Goal: Task Accomplishment & Management: Manage account settings

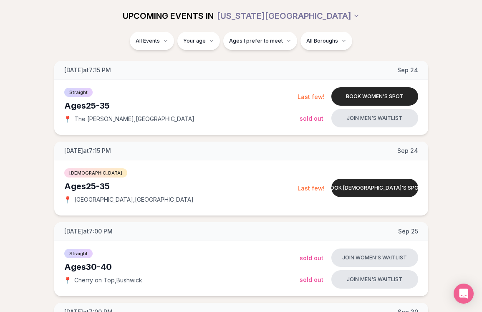
scroll to position [594, 3]
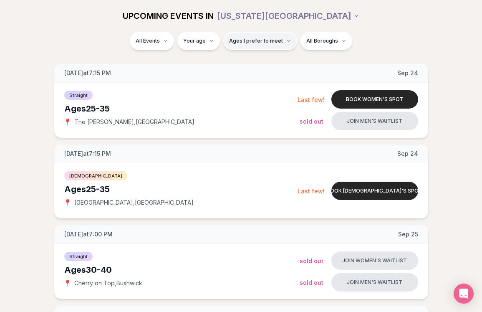
click at [253, 40] on span "Ages I prefer to meet" at bounding box center [256, 41] width 54 height 7
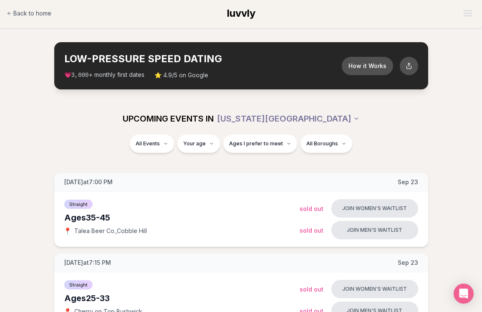
scroll to position [0, 3]
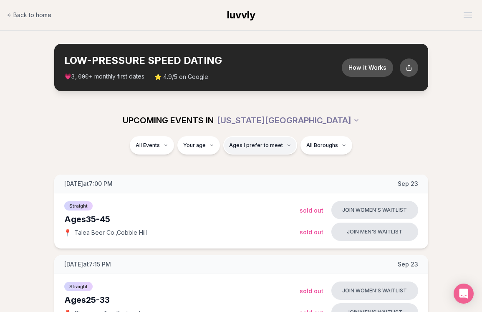
click at [247, 148] on span "Ages I prefer to meet" at bounding box center [256, 145] width 54 height 7
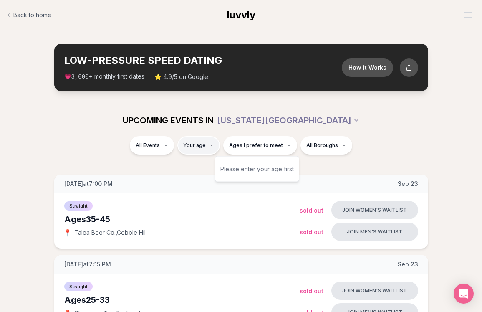
scroll to position [0, 0]
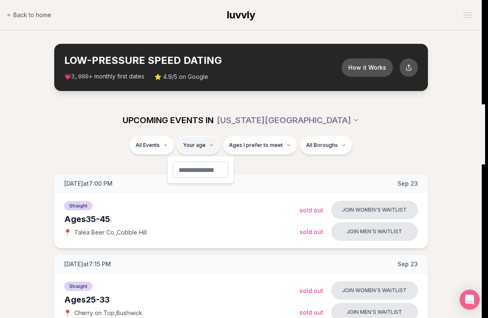
type input "**"
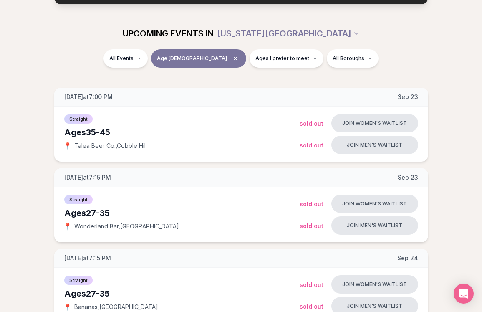
scroll to position [0, 3]
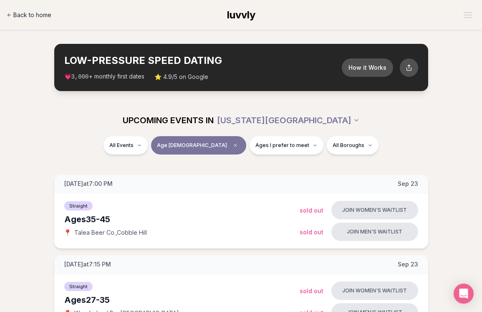
click at [24, 12] on span "Back to home" at bounding box center [32, 15] width 38 height 8
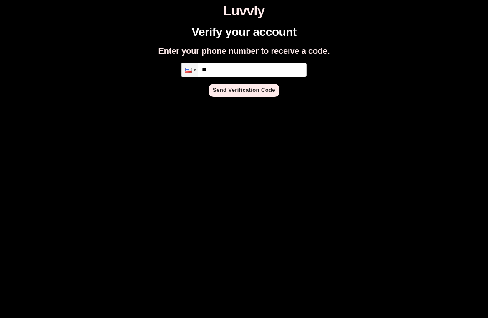
click at [245, 70] on input "**" at bounding box center [244, 70] width 125 height 15
type input "**********"
click at [248, 87] on button "Send Verification Code" at bounding box center [244, 90] width 71 height 13
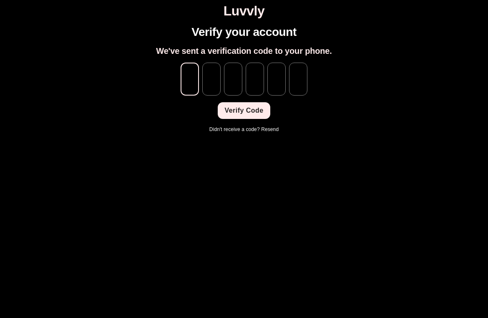
type input "*"
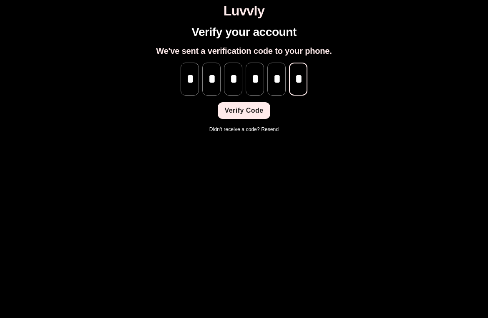
scroll to position [0, 0]
type input "*"
click at [246, 116] on button "Verify Code" at bounding box center [244, 110] width 52 height 17
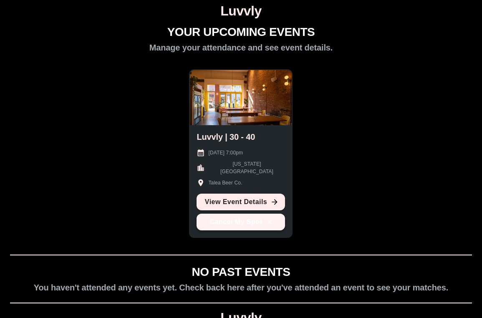
click at [232, 223] on button "Cancel My Spot" at bounding box center [241, 222] width 88 height 17
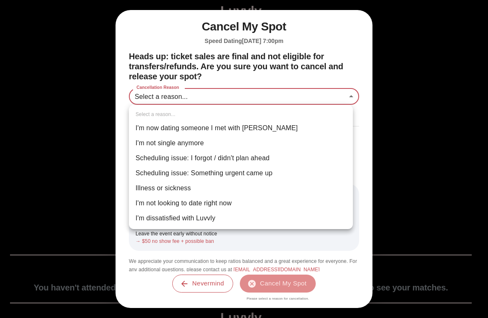
click at [259, 94] on body "Luvvly YOUR UPCOMING EVENTS Manage your attendance and see event details. Luvvl…" at bounding box center [244, 181] width 482 height 357
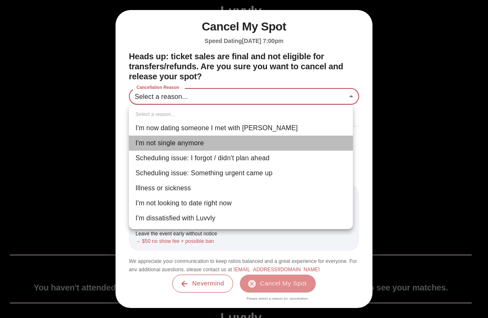
click at [201, 146] on li "I'm not single anymore" at bounding box center [241, 143] width 224 height 15
type input "**********"
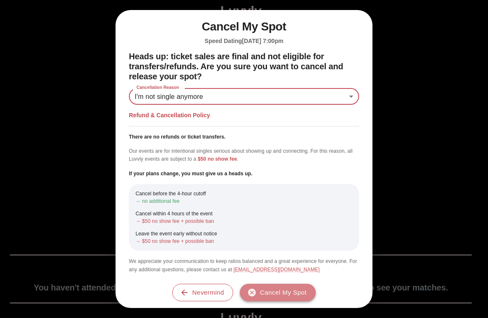
click at [285, 288] on button "Cancel My Spot" at bounding box center [278, 293] width 76 height 18
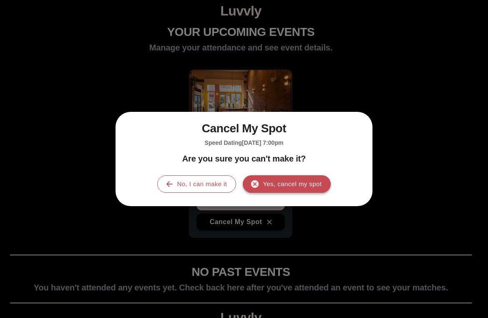
click at [285, 180] on button "Yes, cancel my spot" at bounding box center [287, 184] width 88 height 18
